Goal: Information Seeking & Learning: Understand process/instructions

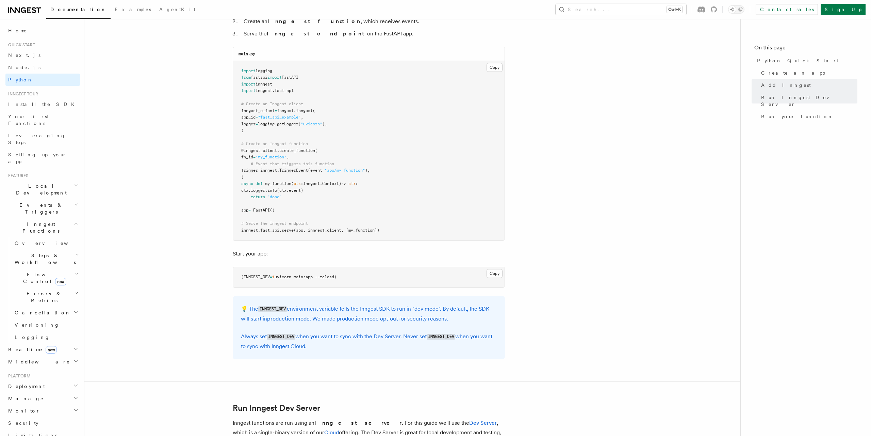
scroll to position [447, 0]
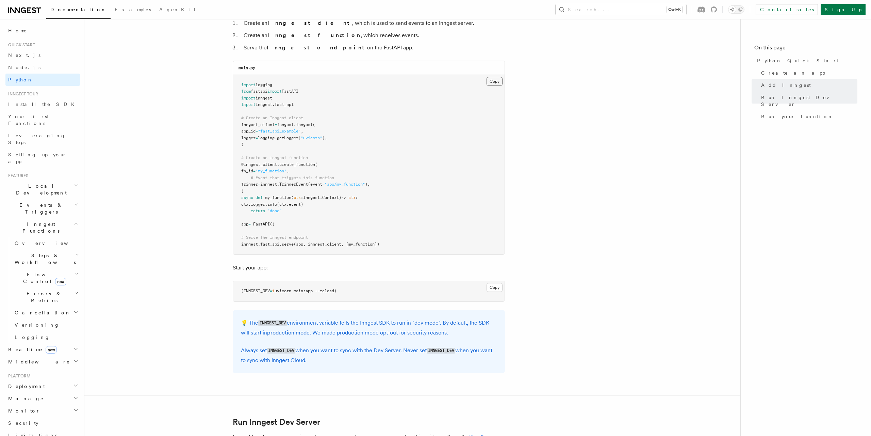
click at [491, 83] on button "Copy Copied" at bounding box center [495, 81] width 16 height 9
click at [488, 79] on button "Copy Copied" at bounding box center [495, 81] width 16 height 9
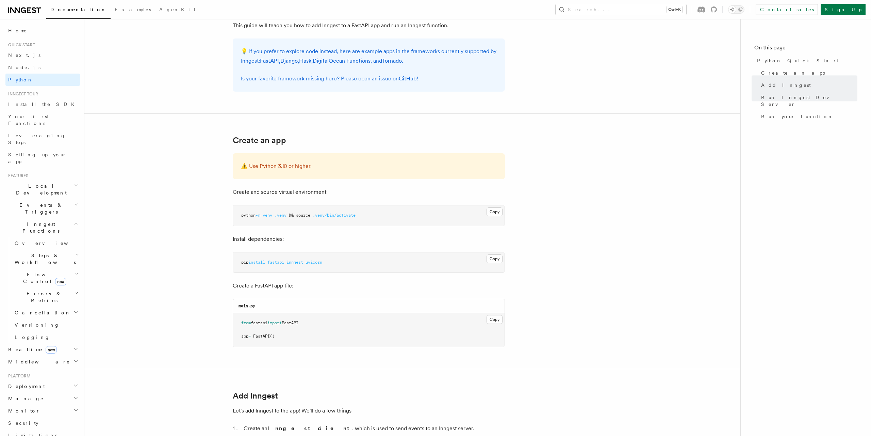
scroll to position [0, 0]
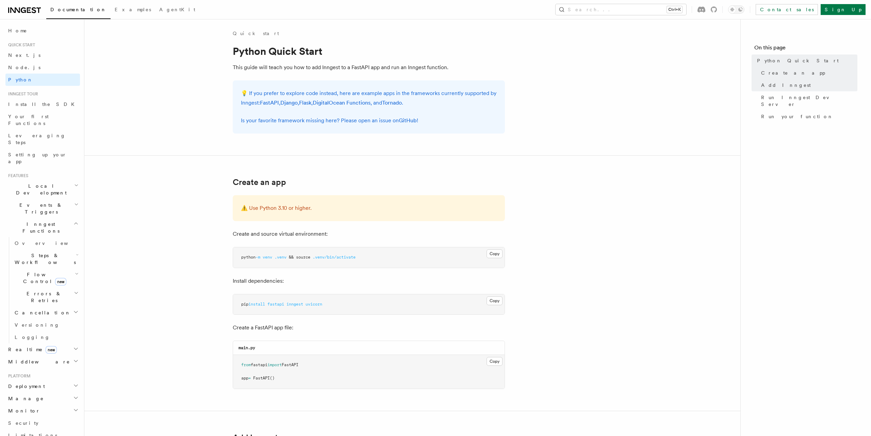
click at [299, 305] on span "inngest" at bounding box center [295, 304] width 17 height 5
drag, startPoint x: 299, startPoint y: 305, endPoint x: 356, endPoint y: 310, distance: 56.7
click at [299, 305] on span "inngest" at bounding box center [295, 304] width 17 height 5
copy span "inngest"
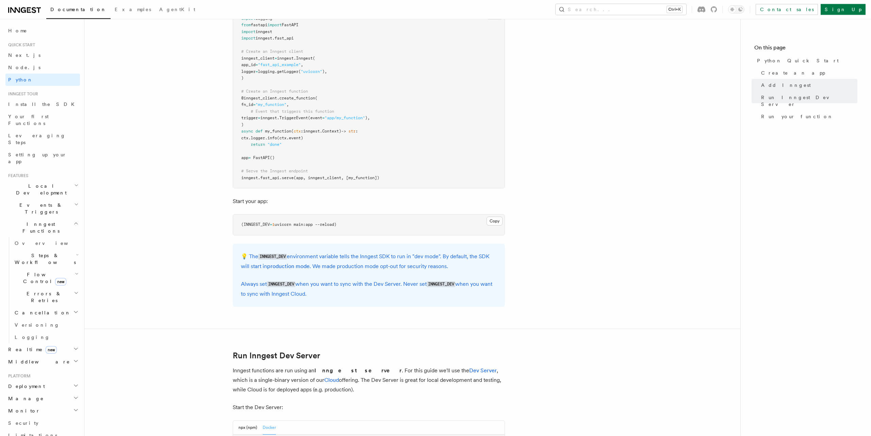
scroll to position [517, 0]
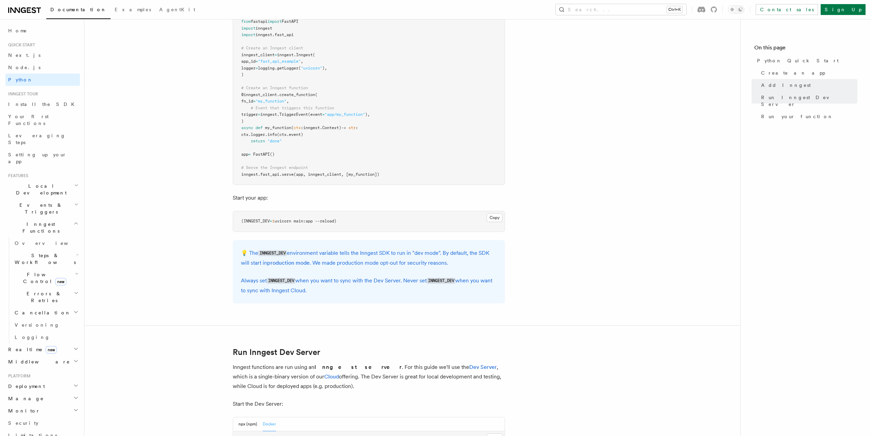
click at [373, 223] on pre "(INNGEST_DEV = 1 uvicorn main:app --reload)" at bounding box center [369, 221] width 272 height 20
click at [402, 222] on pre "(INNGEST_DEV = 1 uvicorn main:app --reload)" at bounding box center [369, 221] width 272 height 20
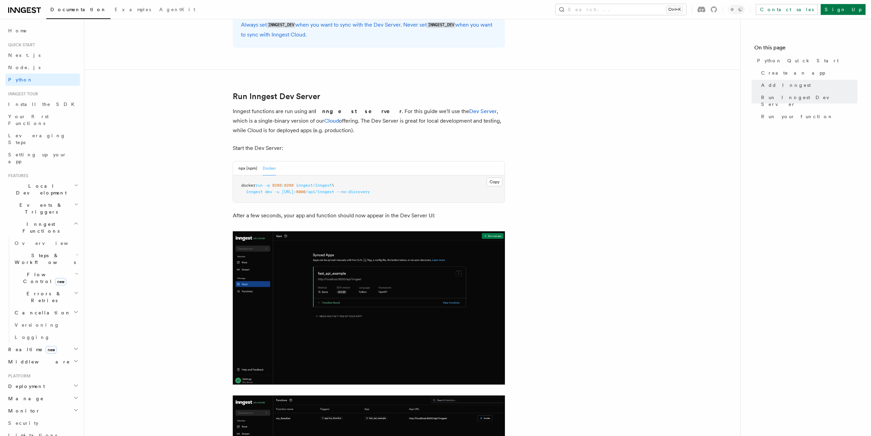
scroll to position [845, 0]
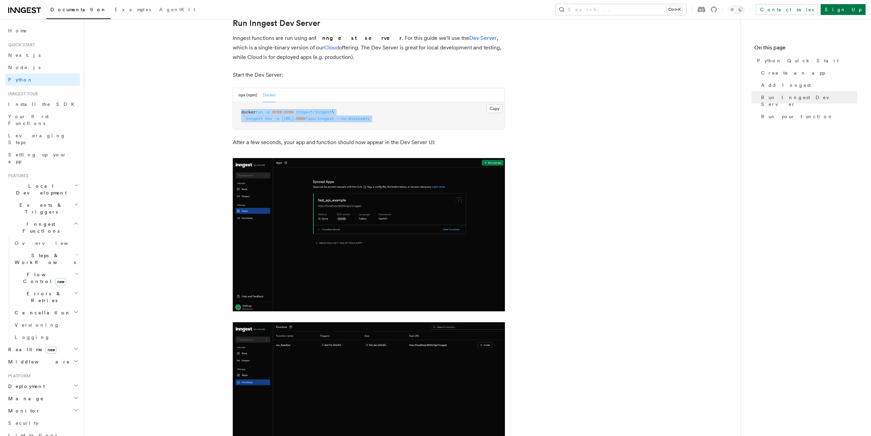
drag, startPoint x: 233, startPoint y: 112, endPoint x: 438, endPoint y: 128, distance: 205.9
click at [438, 128] on pre "docker run -p 8288 : 8288 inngest/inngest \ inngest dev -u [URL]: 8000 /api/inn…" at bounding box center [369, 115] width 272 height 27
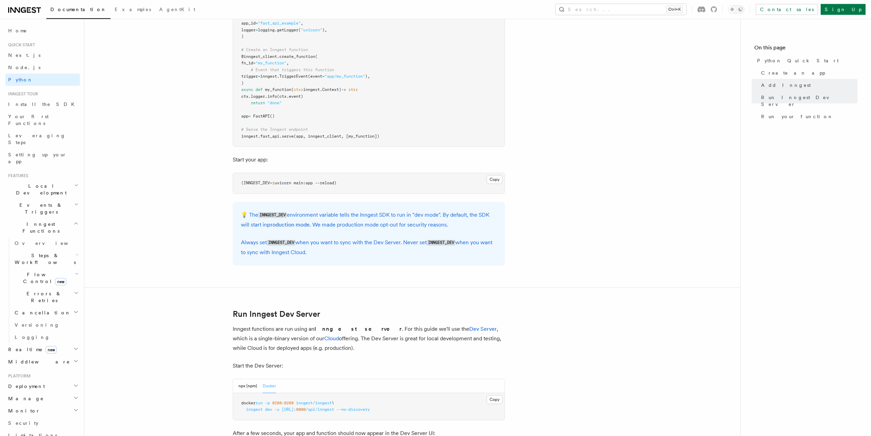
scroll to position [470, 0]
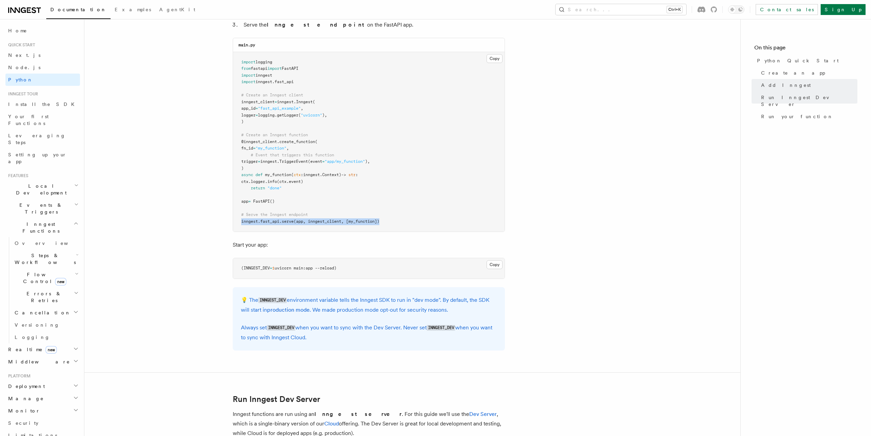
drag, startPoint x: 235, startPoint y: 224, endPoint x: 402, endPoint y: 224, distance: 166.4
click at [402, 224] on pre "import logging from fastapi import FastAPI import inngest import inngest . fast…" at bounding box center [369, 142] width 272 height 180
click at [299, 221] on span "(app, inngest_client, [my_function])" at bounding box center [337, 221] width 86 height 5
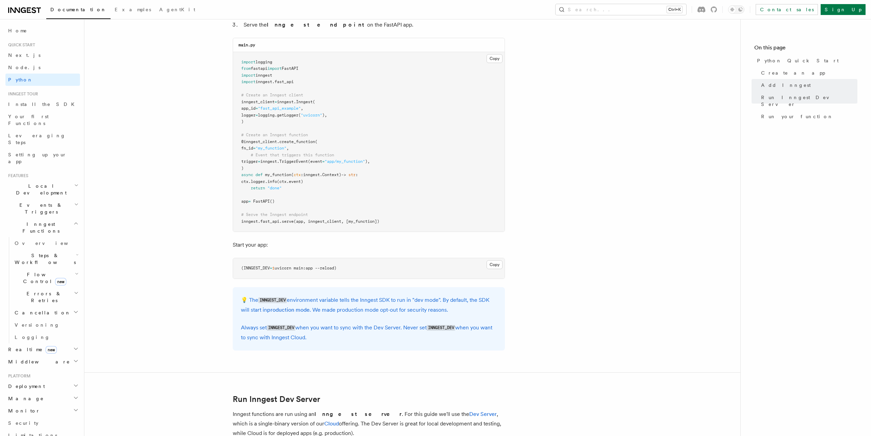
click at [424, 220] on pre "import logging from fastapi import FastAPI import inngest import inngest . fast…" at bounding box center [369, 142] width 272 height 180
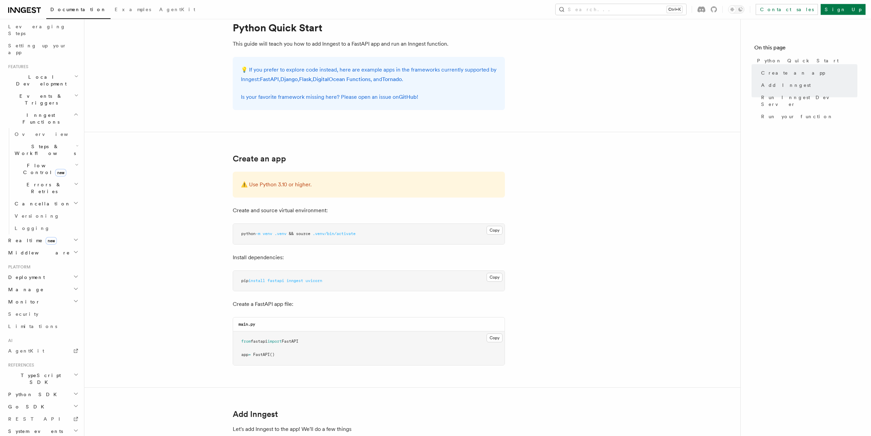
scroll to position [0, 0]
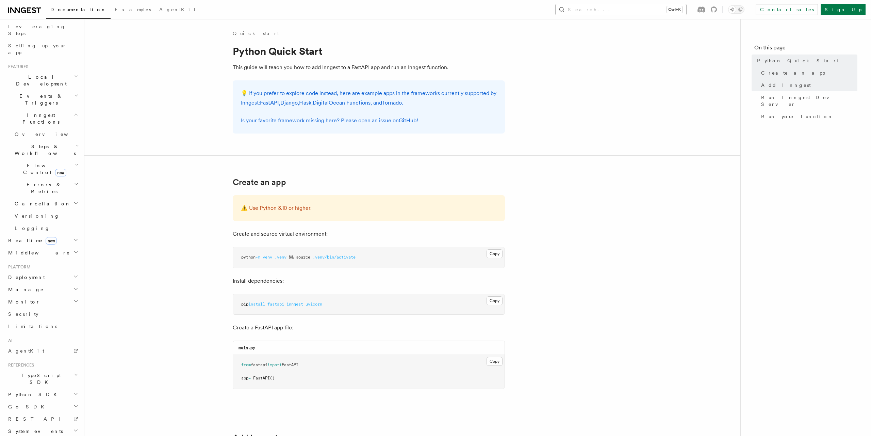
click at [634, 8] on button "Search... Ctrl+K" at bounding box center [621, 9] width 131 height 11
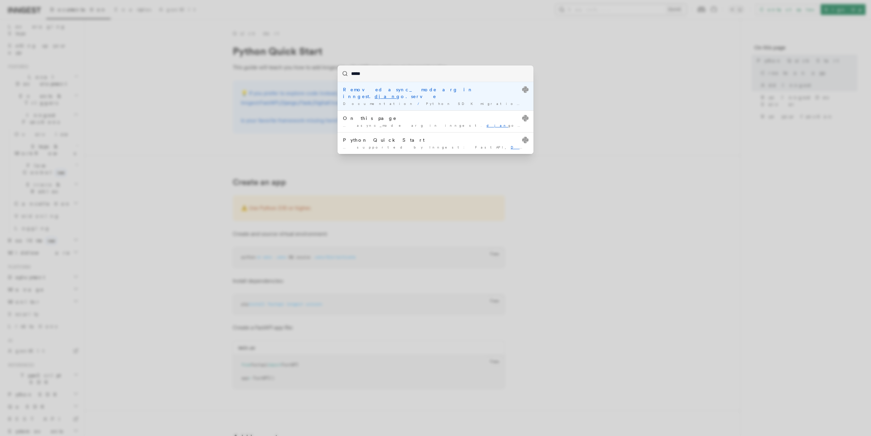
type input "******"
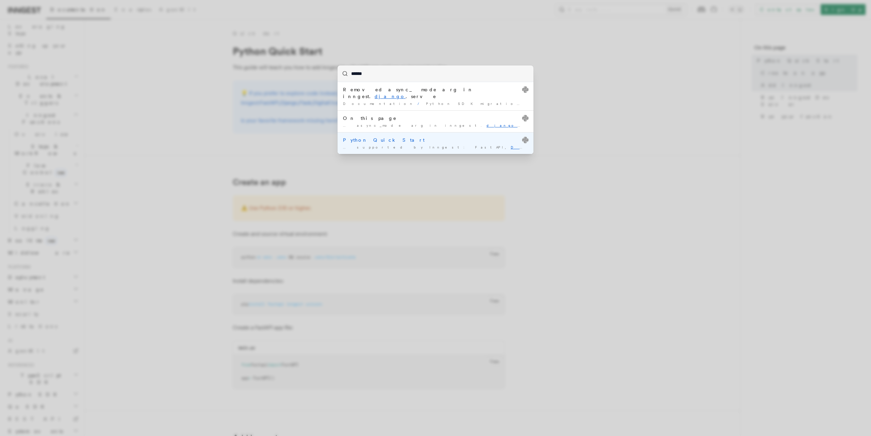
click at [448, 145] on div "… supported by Inngest: FastAPI, Django , Flask, DigitalOcean Functions …" at bounding box center [435, 147] width 185 height 5
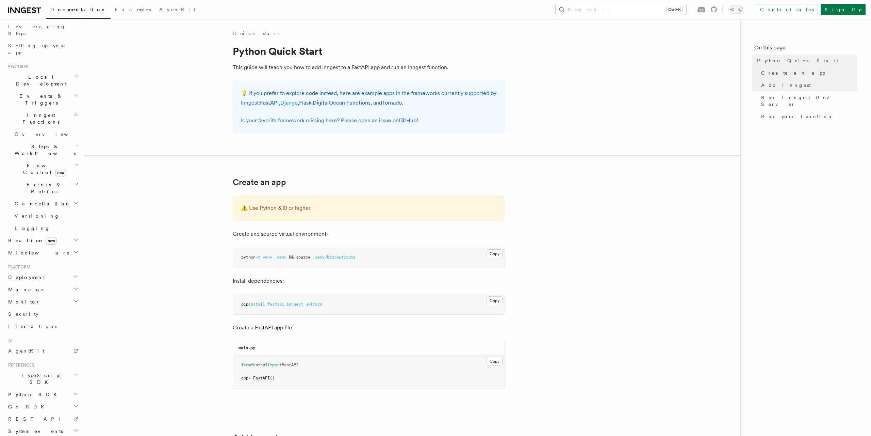
click at [294, 100] on link "Django" at bounding box center [288, 102] width 17 height 6
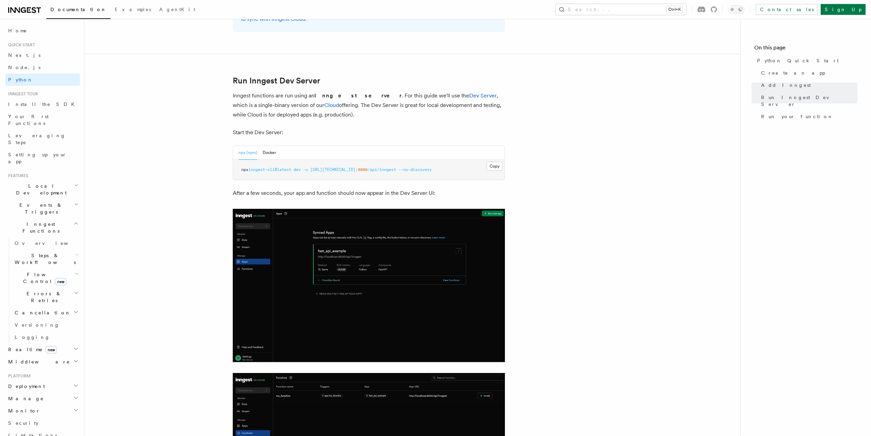
scroll to position [737, 0]
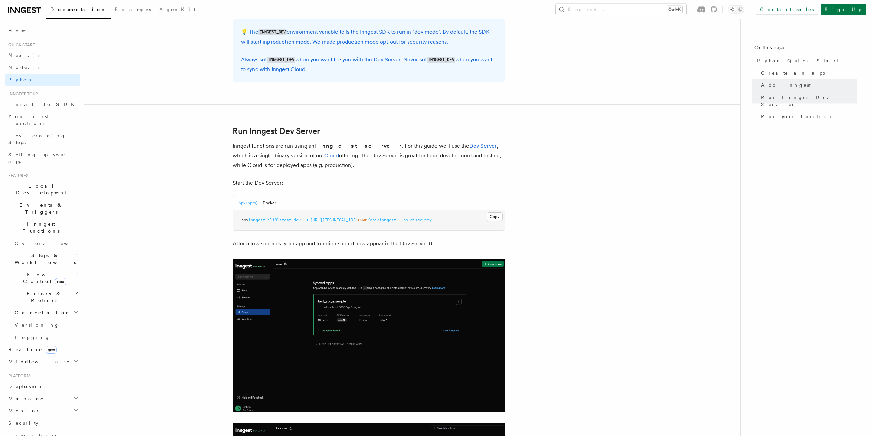
click at [432, 226] on pre "npx inngest-cli@latest dev -u [URL][TECHNICAL_ID]: 8000 /api/inngest --no-disco…" at bounding box center [369, 220] width 272 height 20
copy span "npx inngest-cli@latest dev -u [URL][TECHNICAL_ID]: 8000 /api/inngest --no-disco…"
click at [268, 208] on button "Docker" at bounding box center [269, 203] width 13 height 14
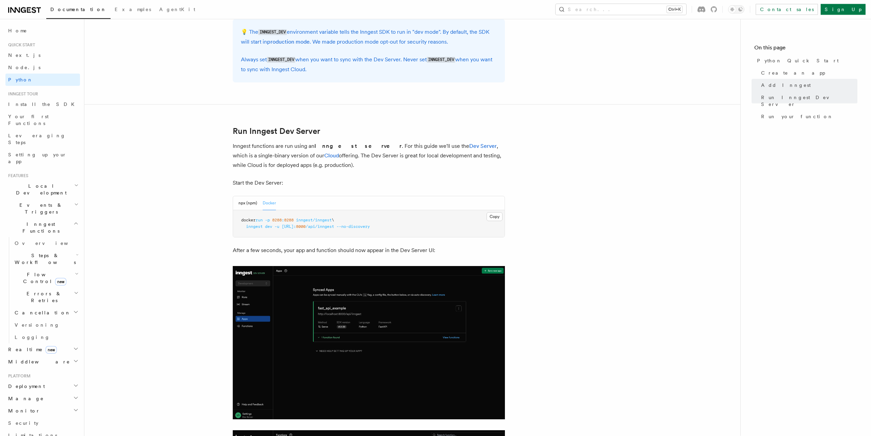
click at [281, 227] on span at bounding box center [280, 226] width 2 height 5
click at [437, 230] on pre "docker run -p 8288 : 8288 inngest/inngest \ inngest dev -u [URL]: 8000 /api/inn…" at bounding box center [369, 223] width 272 height 27
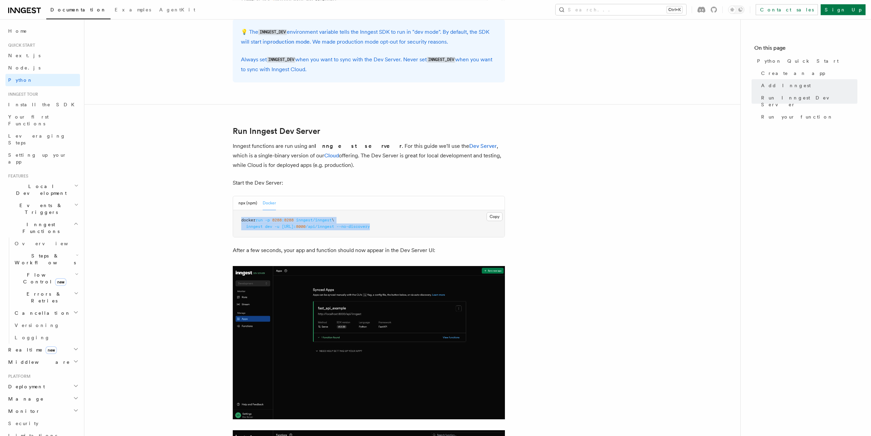
drag, startPoint x: 453, startPoint y: 226, endPoint x: 212, endPoint y: 215, distance: 240.5
click at [233, 215] on pre "docker run -p 8288 : 8288 inngest/inngest \ inngest dev -u [URL]: 8000 /api/inn…" at bounding box center [369, 223] width 272 height 27
copy code "docker run -p 8288 : 8288 inngest/inngest \ inngest dev -u [URL]: 8000 /api/inn…"
click at [437, 218] on pre "docker run -p 8288 : 8288 inngest/inngest \ inngest dev -u [URL]: 8000 /api/inn…" at bounding box center [369, 223] width 272 height 27
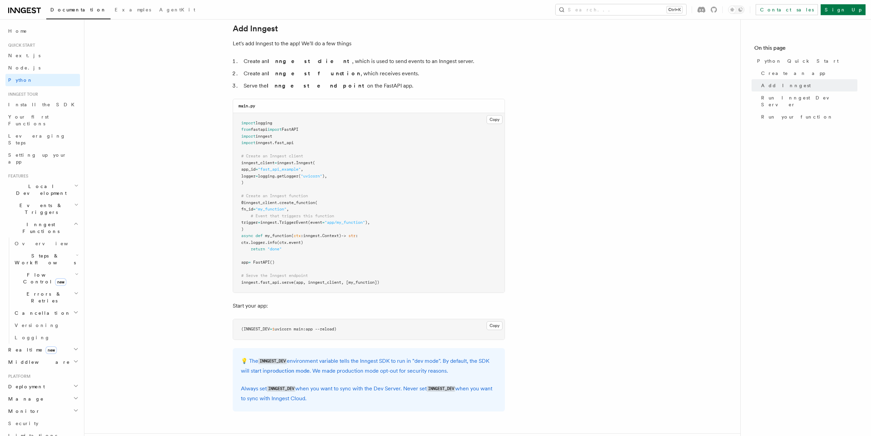
scroll to position [691, 0]
